Goal: Task Accomplishment & Management: Use online tool/utility

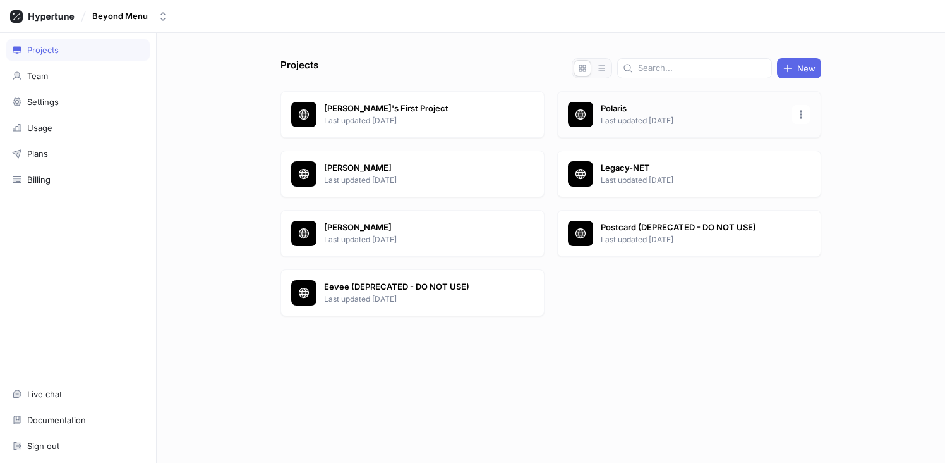
click at [622, 109] on p "Polaris" at bounding box center [692, 108] width 183 height 13
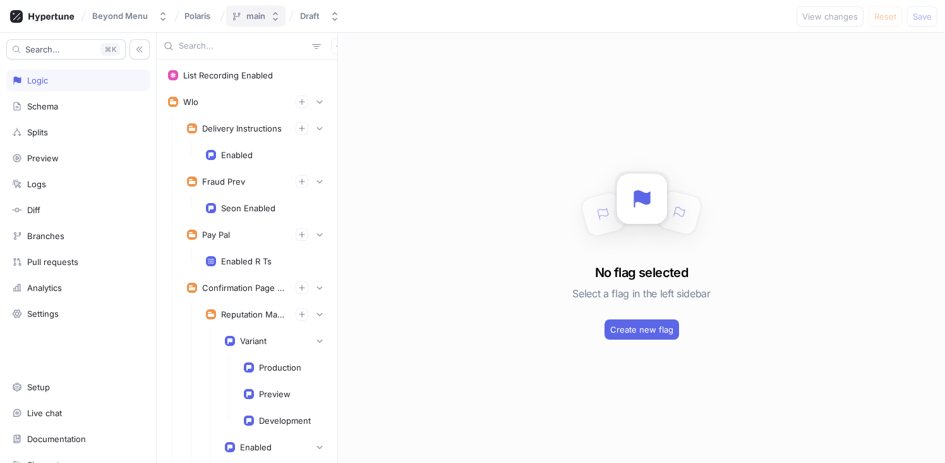
click at [256, 19] on div "main" at bounding box center [255, 16] width 19 height 11
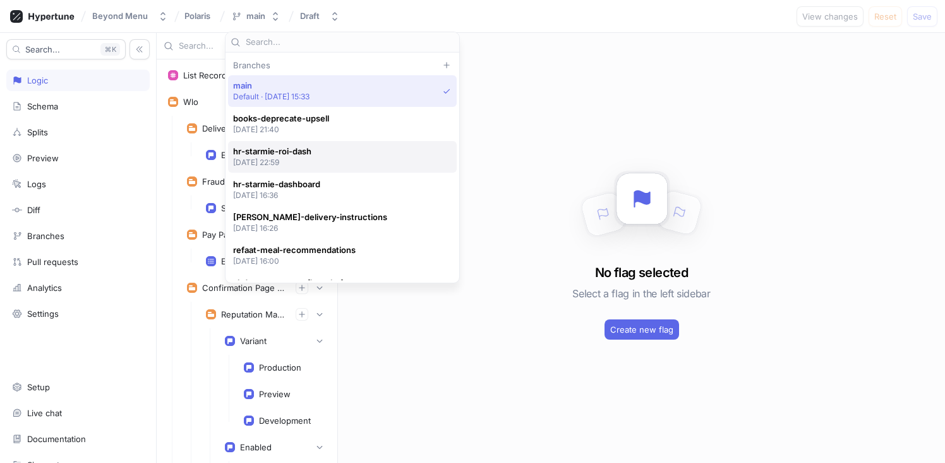
click at [299, 161] on p "[DATE] 22:59" at bounding box center [272, 162] width 78 height 11
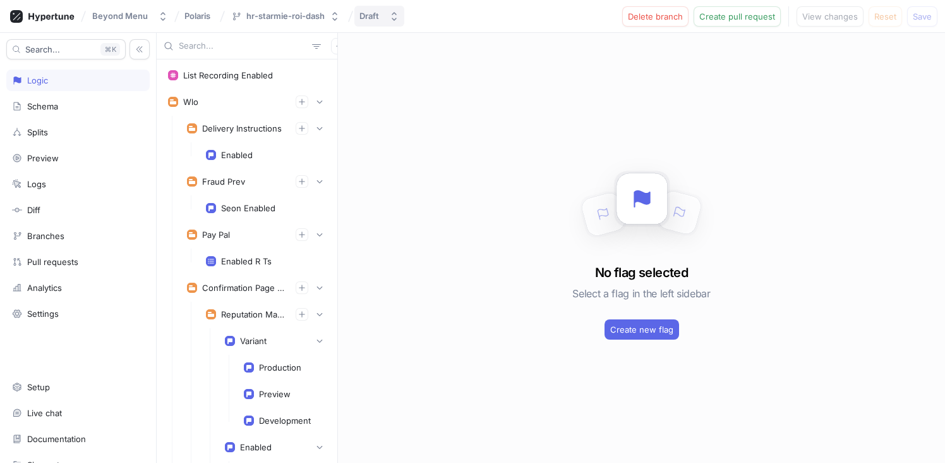
click at [375, 23] on button "Draft" at bounding box center [379, 16] width 50 height 21
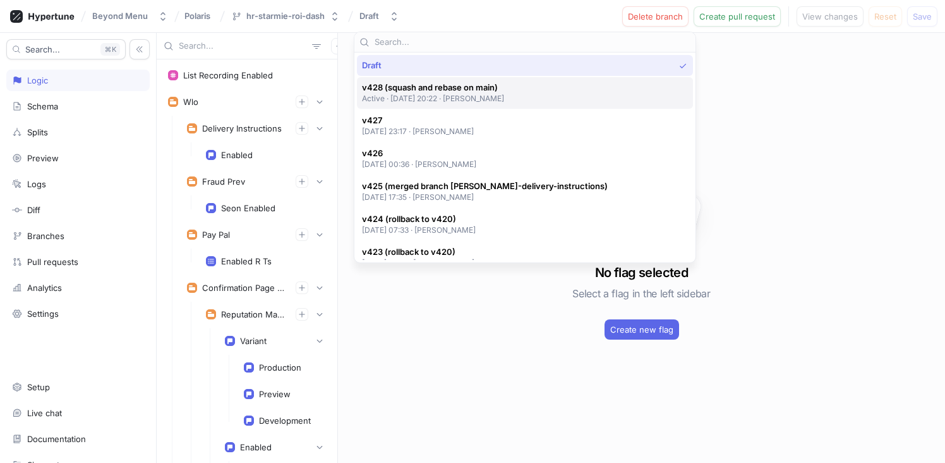
click at [394, 92] on span "v428 (squash and rebase on main)" at bounding box center [433, 87] width 143 height 11
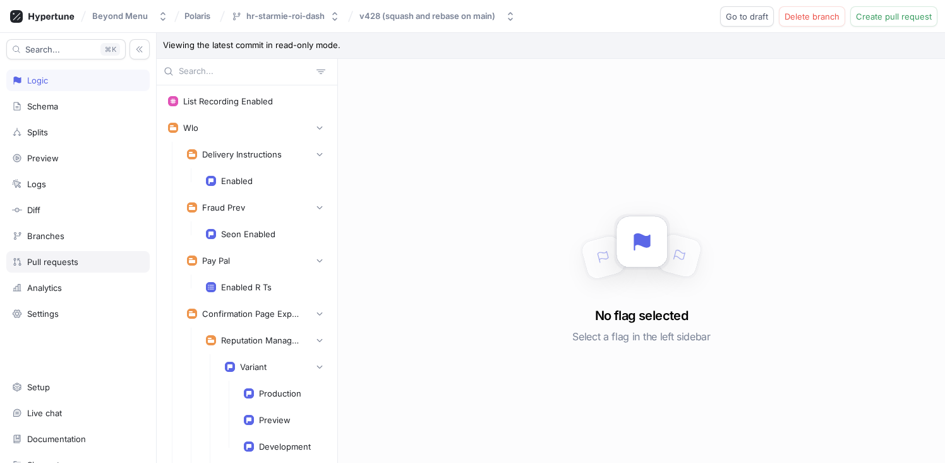
click at [73, 256] on div "Pull requests" at bounding box center [77, 261] width 143 height 21
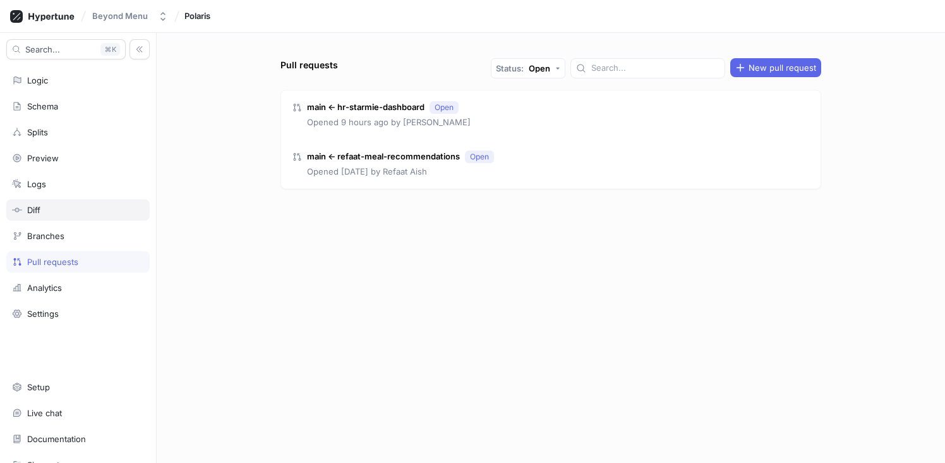
click at [59, 207] on div "Diff" at bounding box center [78, 210] width 132 height 10
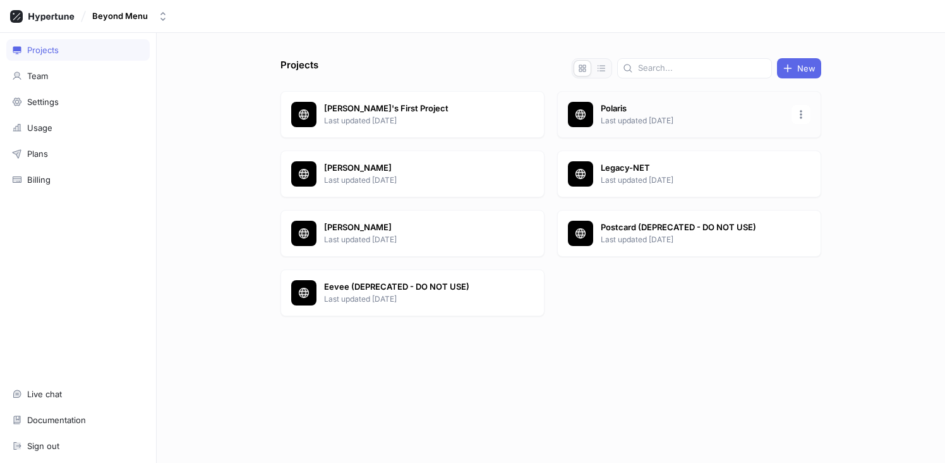
click at [627, 116] on p "Last updated [DATE]" at bounding box center [692, 120] width 183 height 11
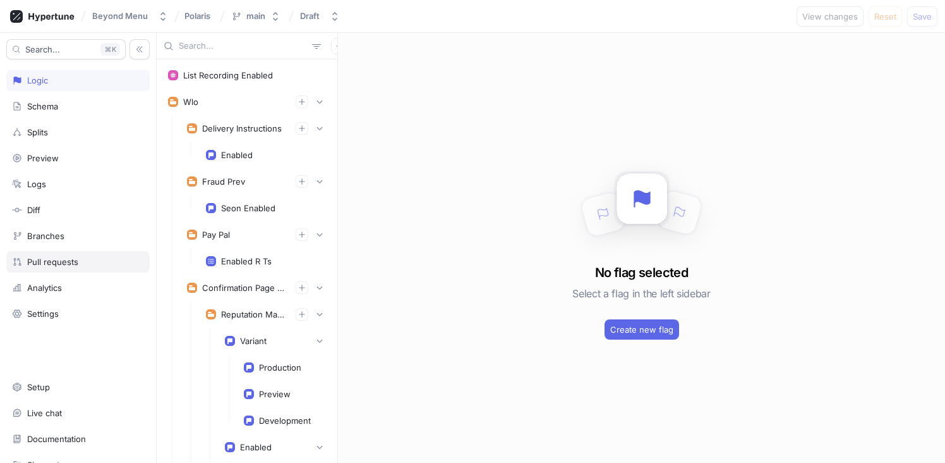
click at [54, 261] on div "Pull requests" at bounding box center [52, 262] width 51 height 10
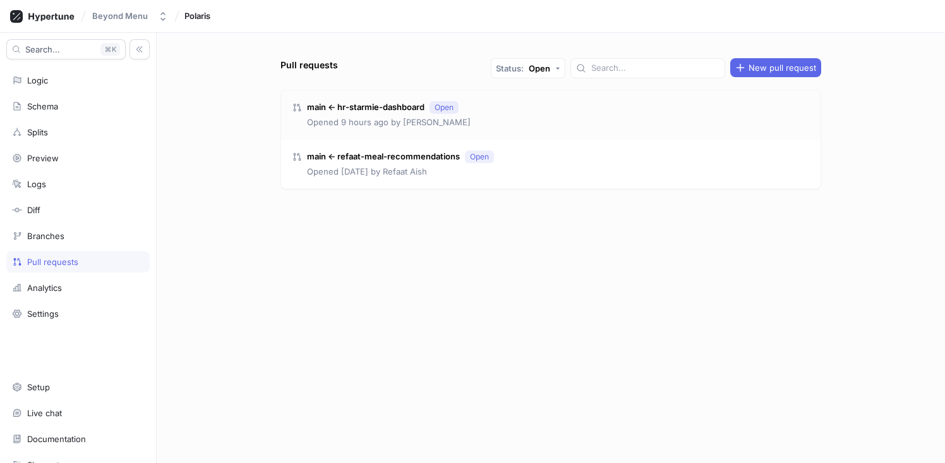
click at [475, 112] on div "main ← hr-starmie-dashboard Open Opened 9 hours ago by [PERSON_NAME]" at bounding box center [551, 114] width 540 height 49
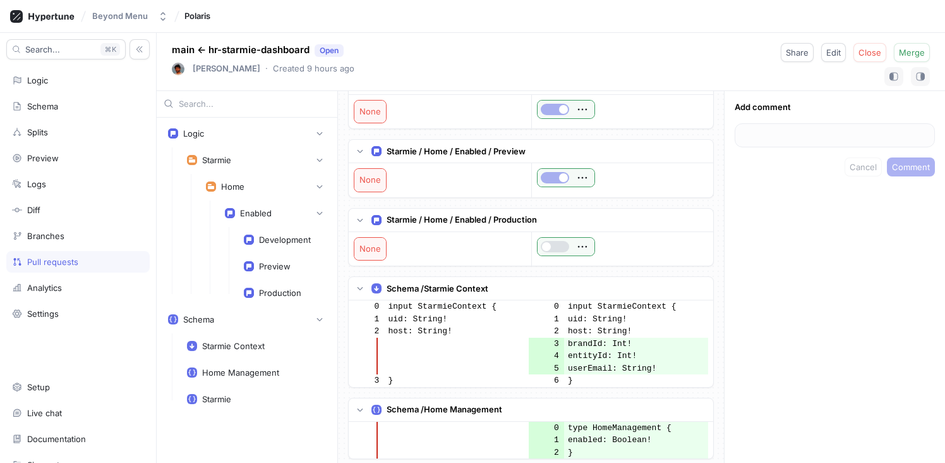
scroll to position [17, 0]
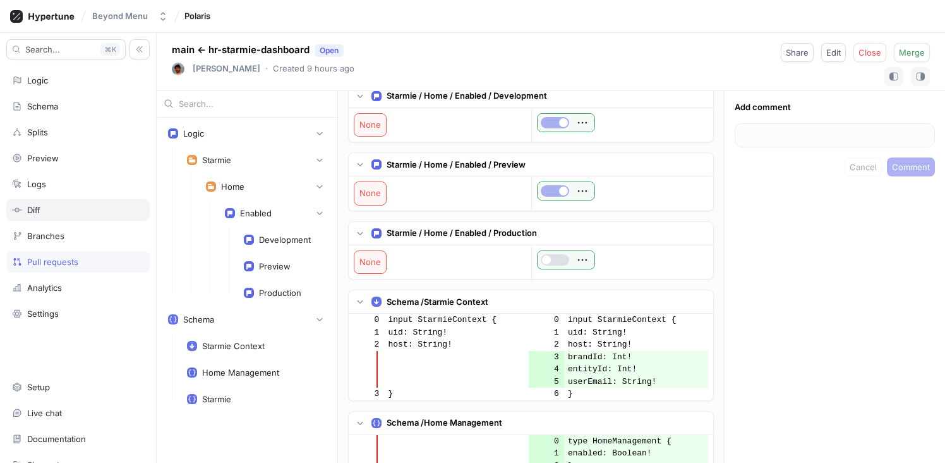
click at [73, 212] on div "Diff" at bounding box center [78, 210] width 132 height 10
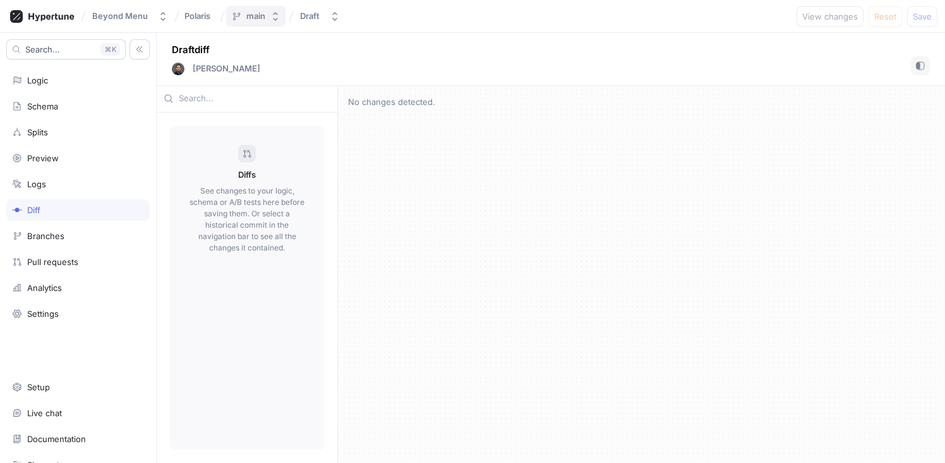
click at [260, 19] on div "main" at bounding box center [255, 16] width 19 height 11
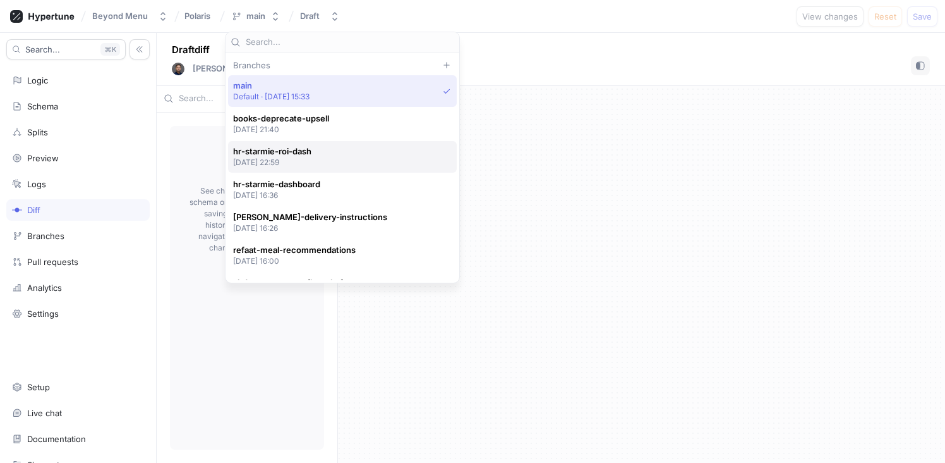
click at [315, 153] on div "hr-starmie-roi-dash 2025-08-12 at 22:59" at bounding box center [339, 156] width 212 height 21
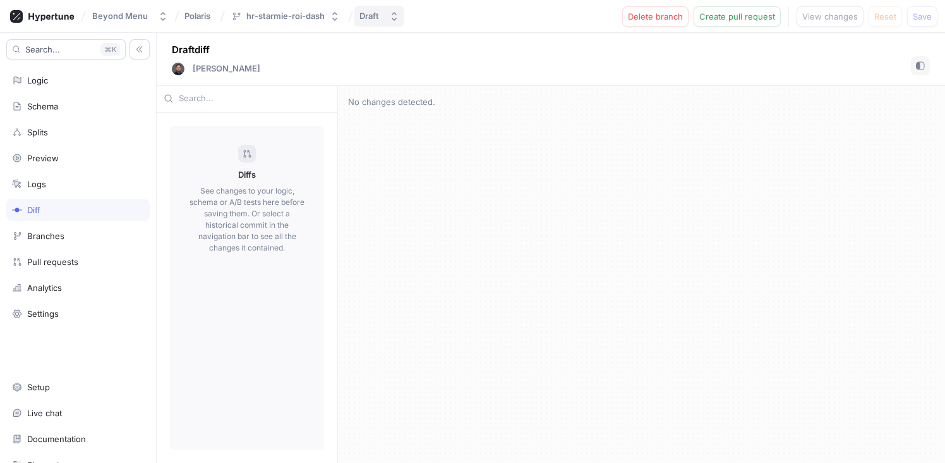
click at [365, 22] on button "Draft" at bounding box center [379, 16] width 50 height 21
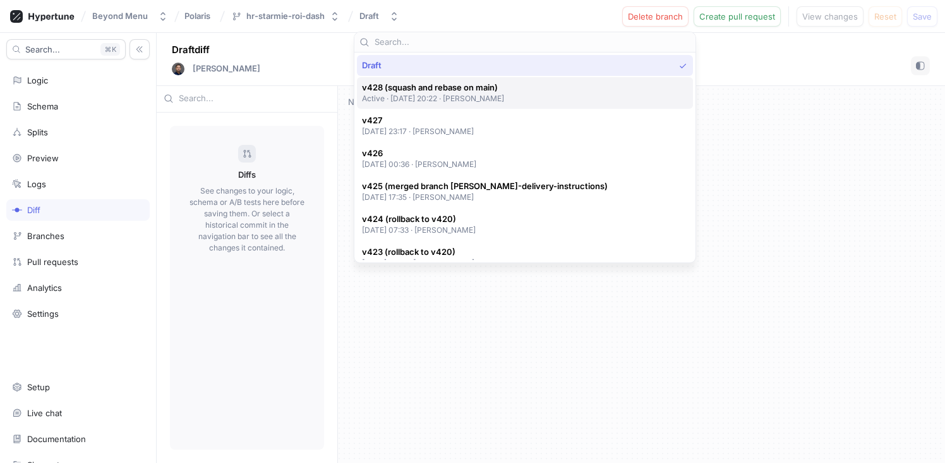
click at [416, 93] on p "Active ‧ [DATE] 20:22 ‧ [PERSON_NAME]" at bounding box center [433, 98] width 143 height 11
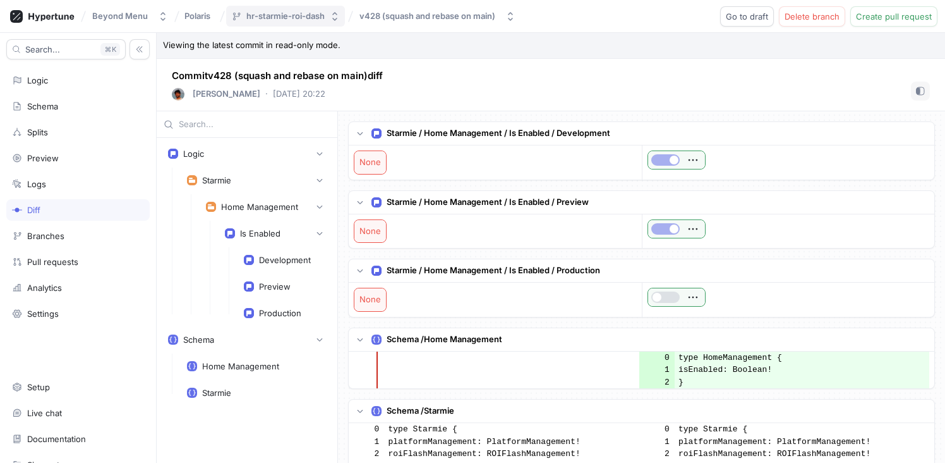
click at [299, 25] on button "hr-starmie-roi-dash" at bounding box center [285, 16] width 119 height 21
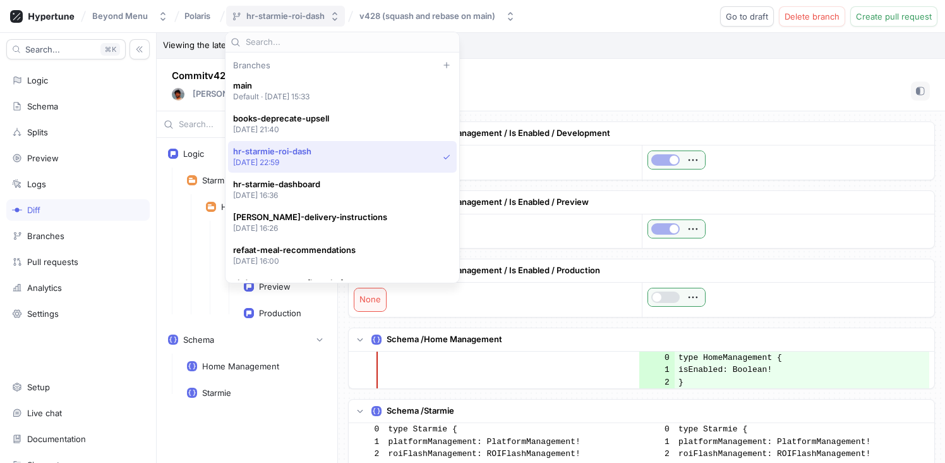
scroll to position [66, 0]
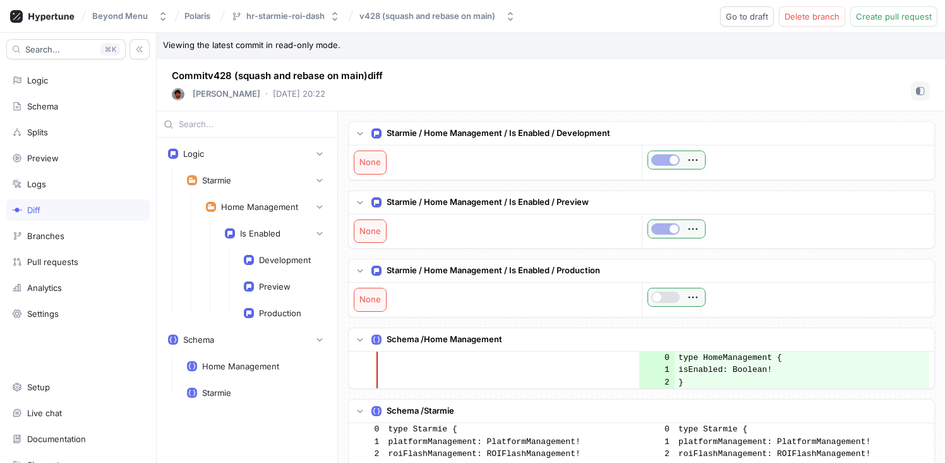
click at [552, 50] on p "Viewing the latest commit in read-only mode." at bounding box center [551, 46] width 789 height 26
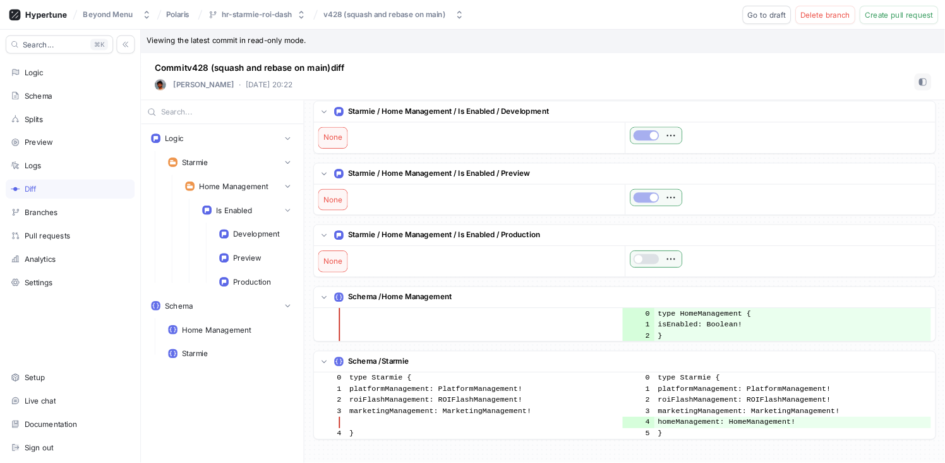
scroll to position [0, 0]
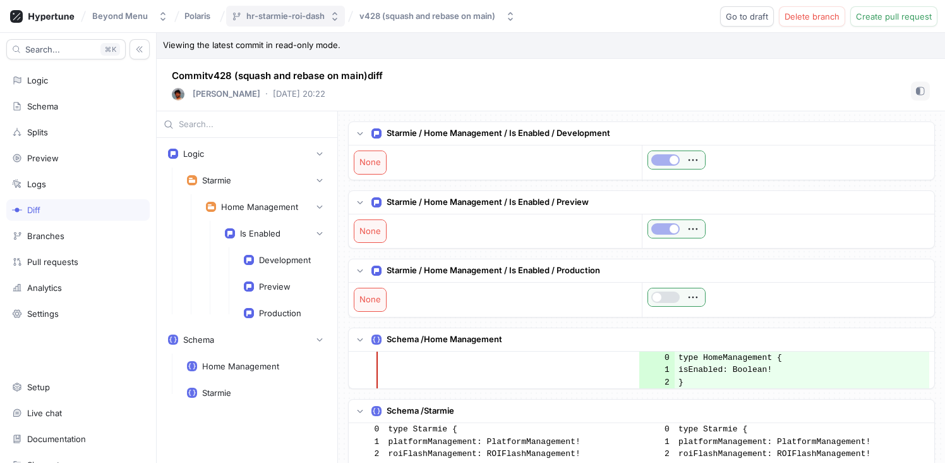
click at [294, 15] on div "hr-starmie-roi-dash" at bounding box center [285, 16] width 78 height 11
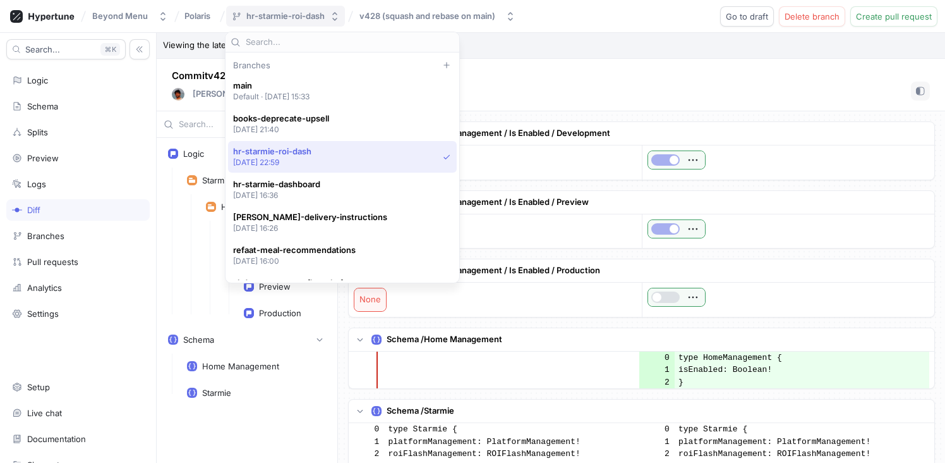
scroll to position [66, 0]
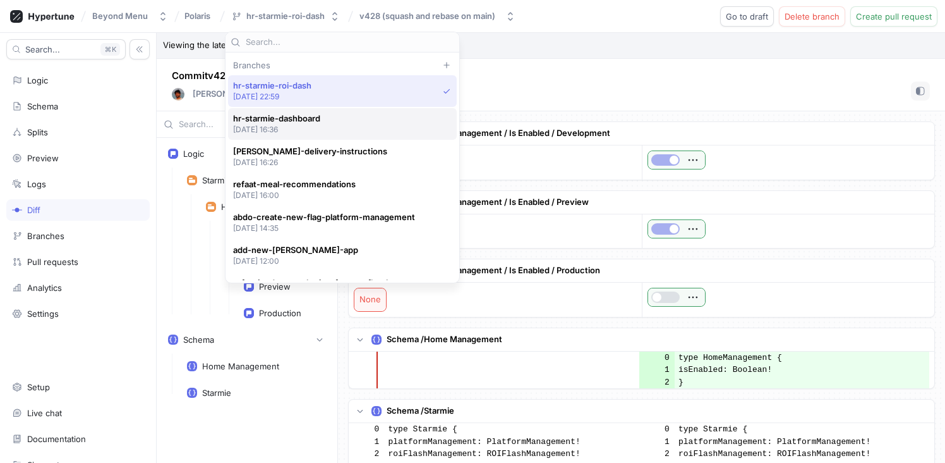
click at [296, 119] on span "hr-starmie-dashboard" at bounding box center [276, 118] width 87 height 11
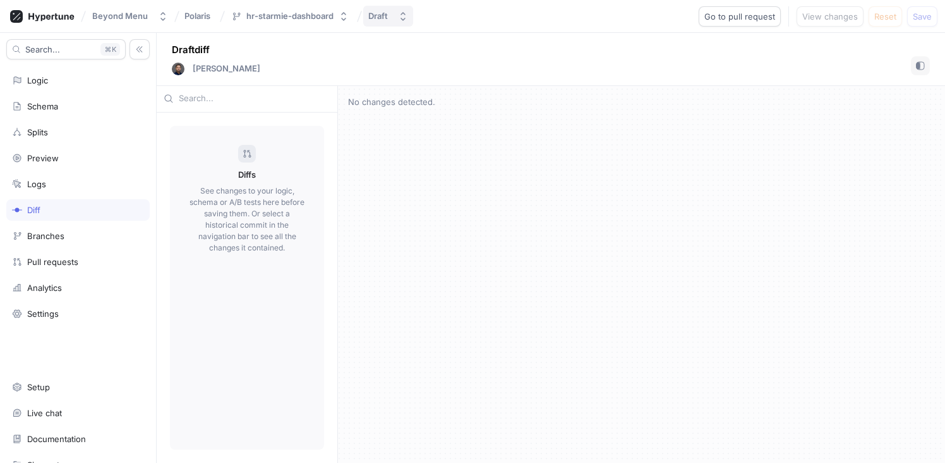
click at [373, 15] on div "Draft" at bounding box center [378, 16] width 20 height 11
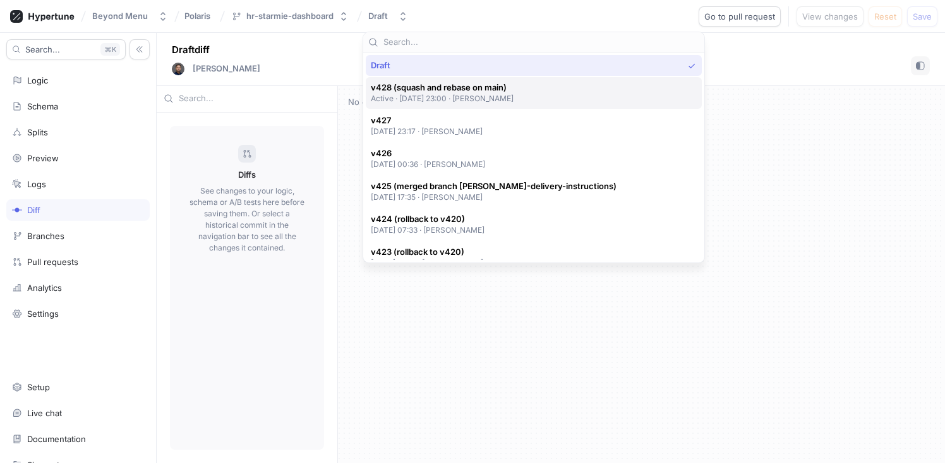
click at [438, 82] on span "v428 (squash and rebase on main)" at bounding box center [442, 87] width 143 height 11
